Goal: Find specific page/section: Find specific page/section

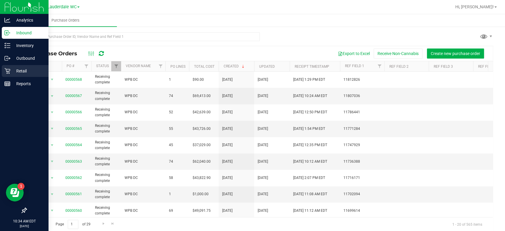
click at [24, 73] on p "Retail" at bounding box center [27, 70] width 35 height 7
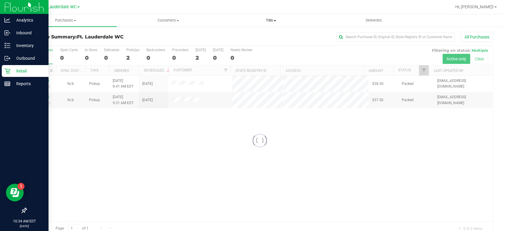
click at [277, 25] on uib-tab-heading "Tills Manage tills Reconcile e-payments" at bounding box center [271, 20] width 102 height 12
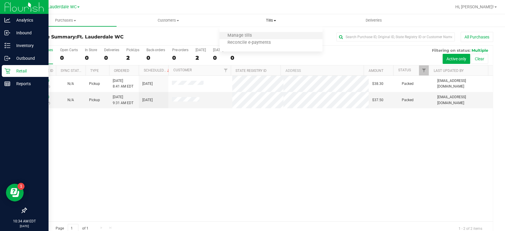
click at [274, 37] on li "Manage tills" at bounding box center [270, 35] width 103 height 7
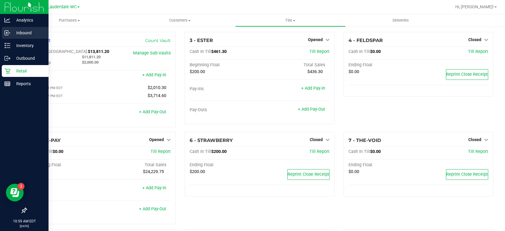
click at [5, 35] on icon at bounding box center [7, 33] width 6 height 6
click at [6, 73] on icon at bounding box center [7, 71] width 6 height 6
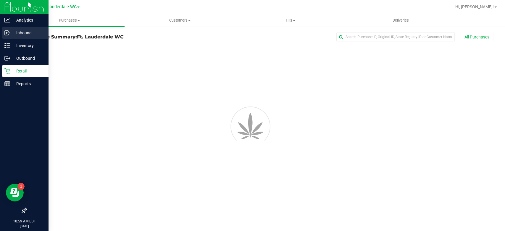
click at [20, 37] on div "Inbound" at bounding box center [25, 33] width 47 height 12
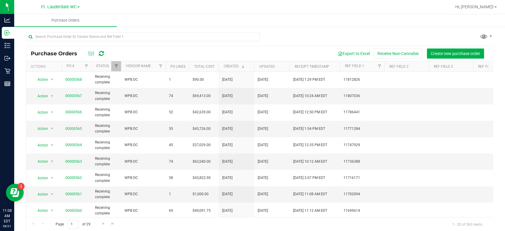
click at [25, 36] on div "Purchase Orders Export to Excel Receive Non-Cannabis Create new purchase order …" at bounding box center [259, 131] width 491 height 211
